Goal: Find specific page/section: Find specific page/section

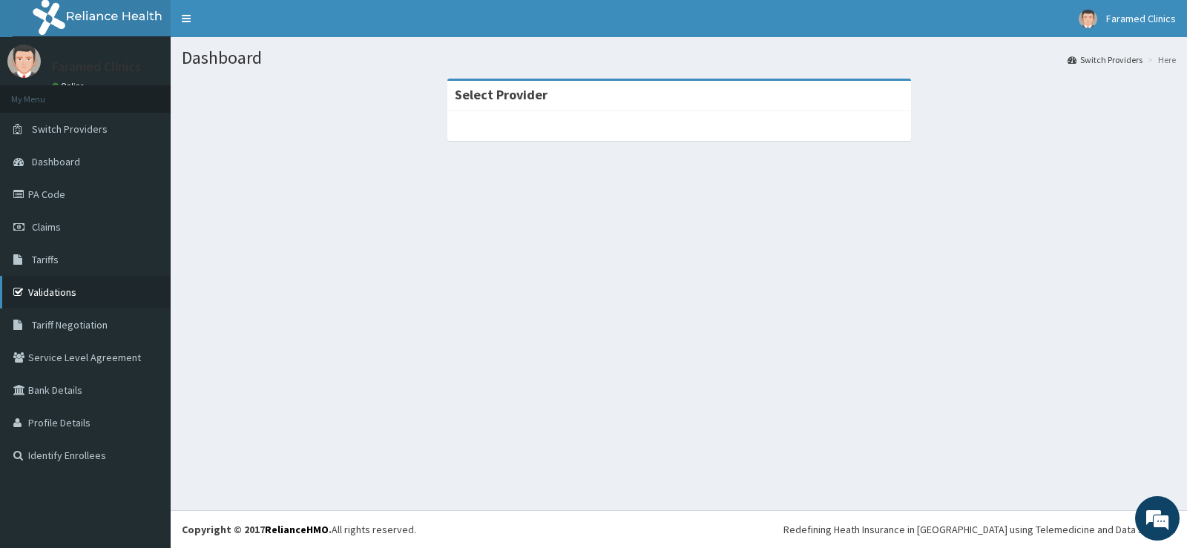
click at [53, 301] on link "Validations" at bounding box center [85, 292] width 171 height 33
click at [53, 295] on link "Validations" at bounding box center [85, 292] width 171 height 33
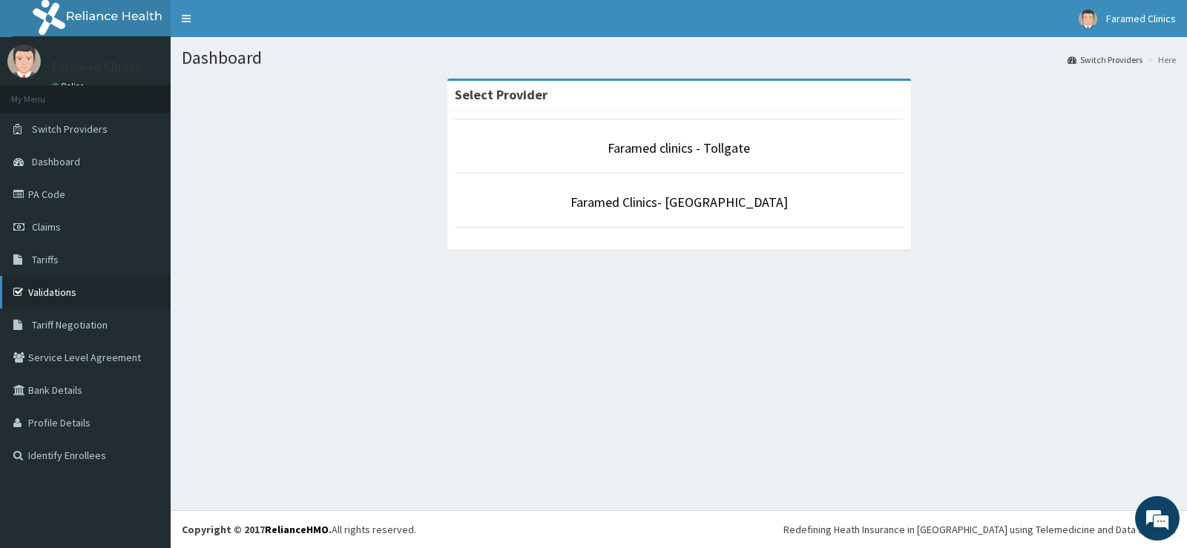
click at [83, 290] on link "Validations" at bounding box center [85, 292] width 171 height 33
